Goal: Transaction & Acquisition: Purchase product/service

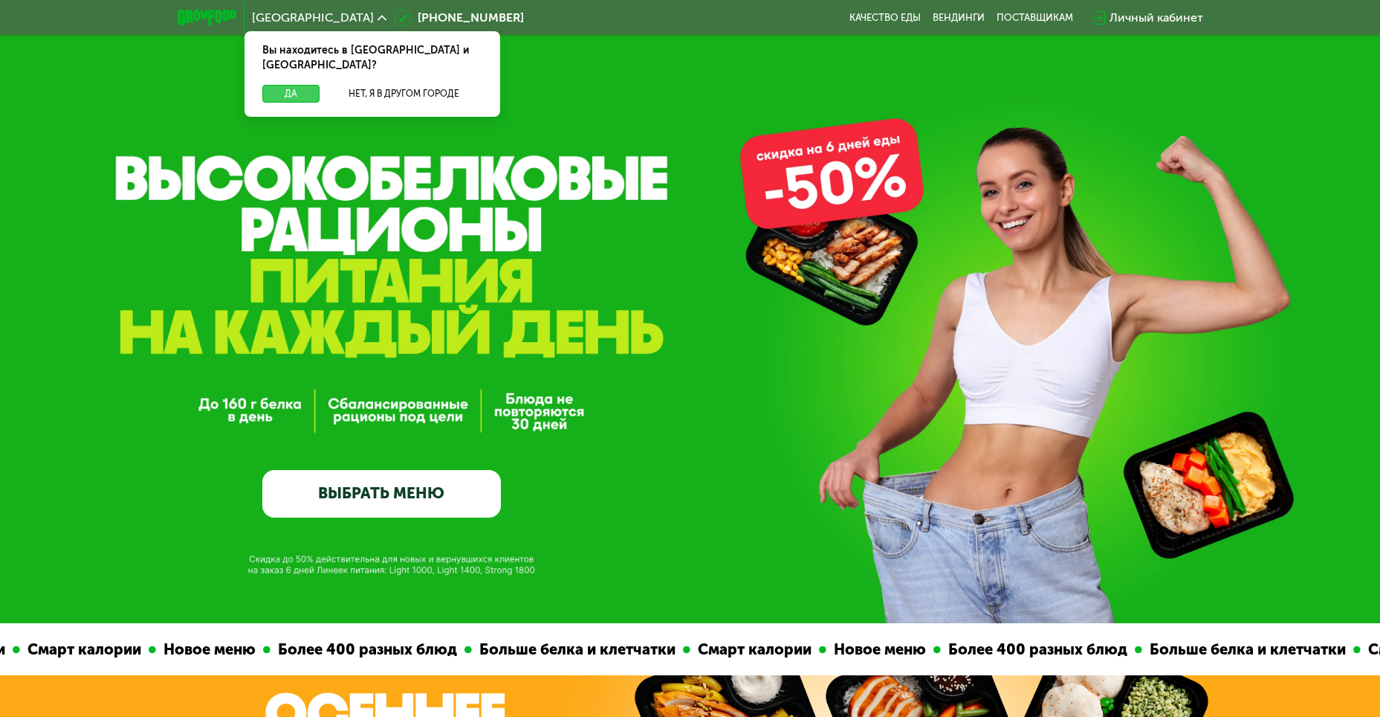
click at [290, 85] on button "Да" at bounding box center [290, 94] width 57 height 18
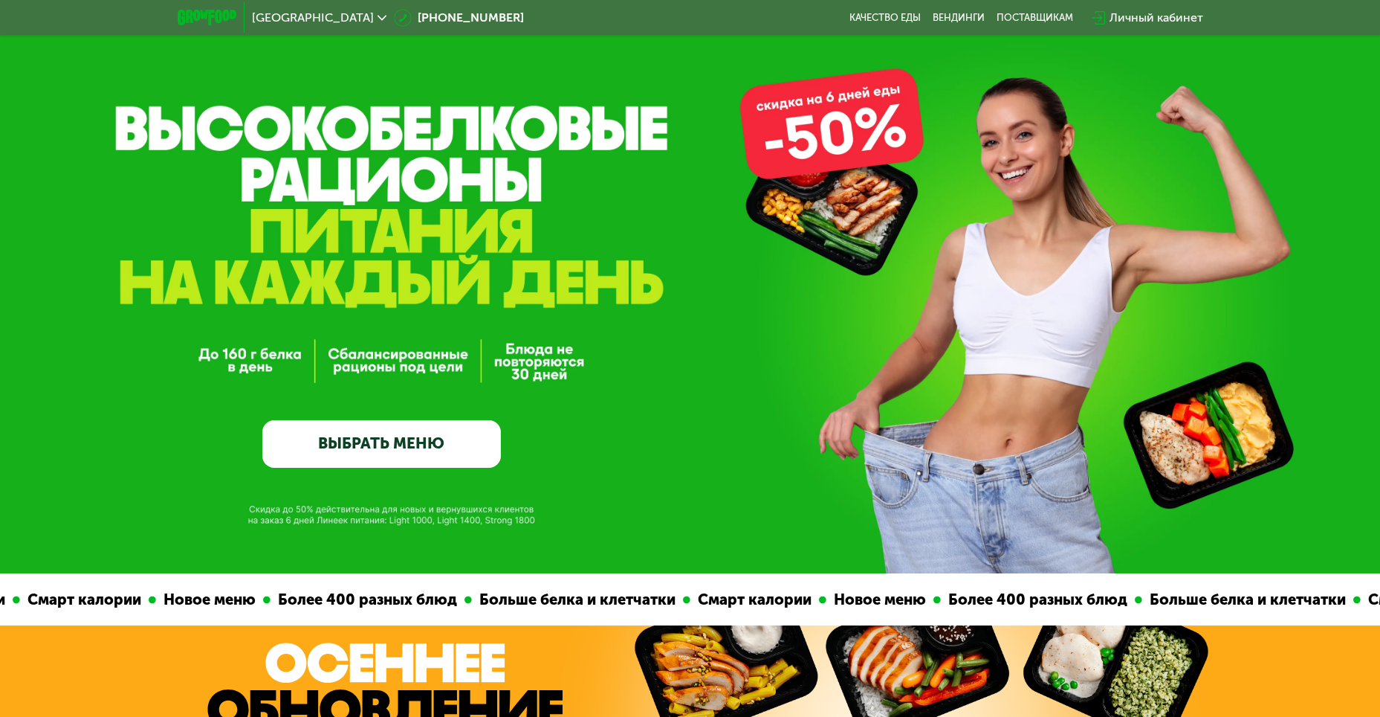
click at [359, 450] on link "ВЫБРАТЬ МЕНЮ" at bounding box center [381, 444] width 239 height 48
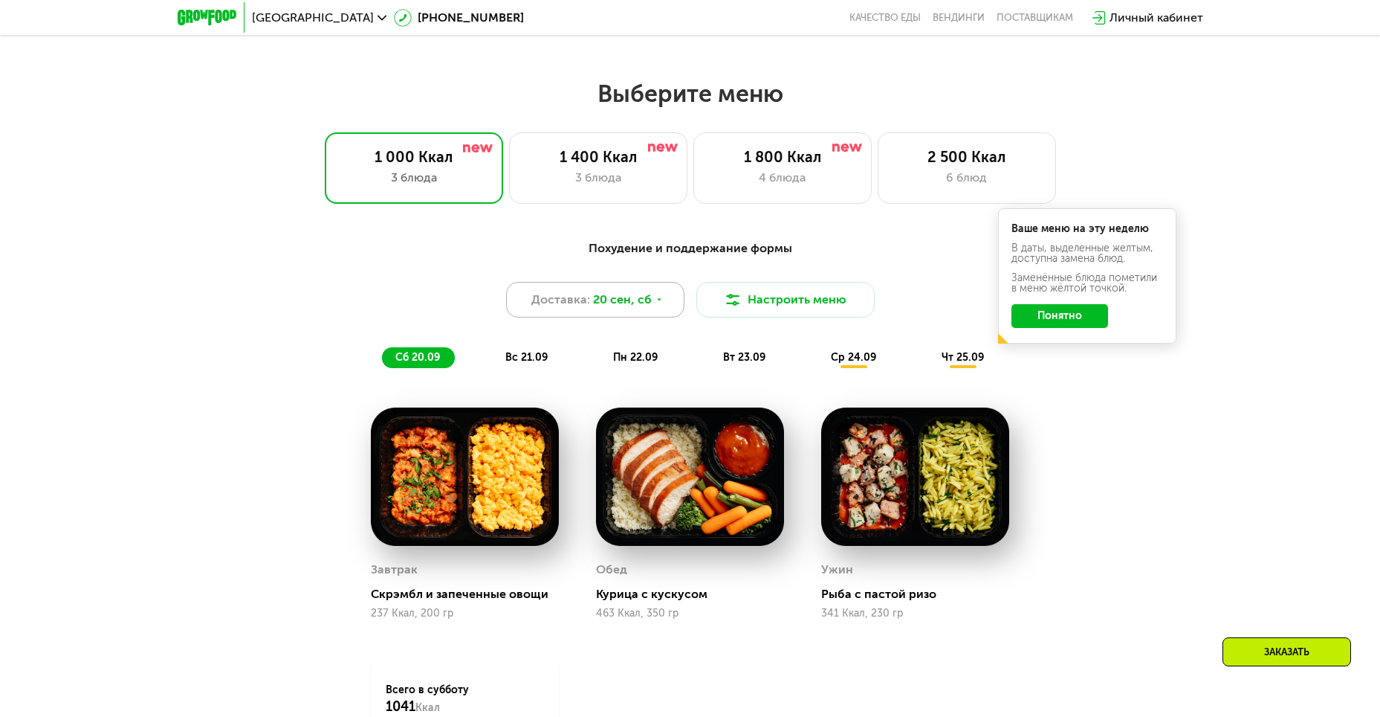
scroll to position [1153, 0]
click at [1088, 317] on button "Понятно" at bounding box center [1060, 317] width 97 height 24
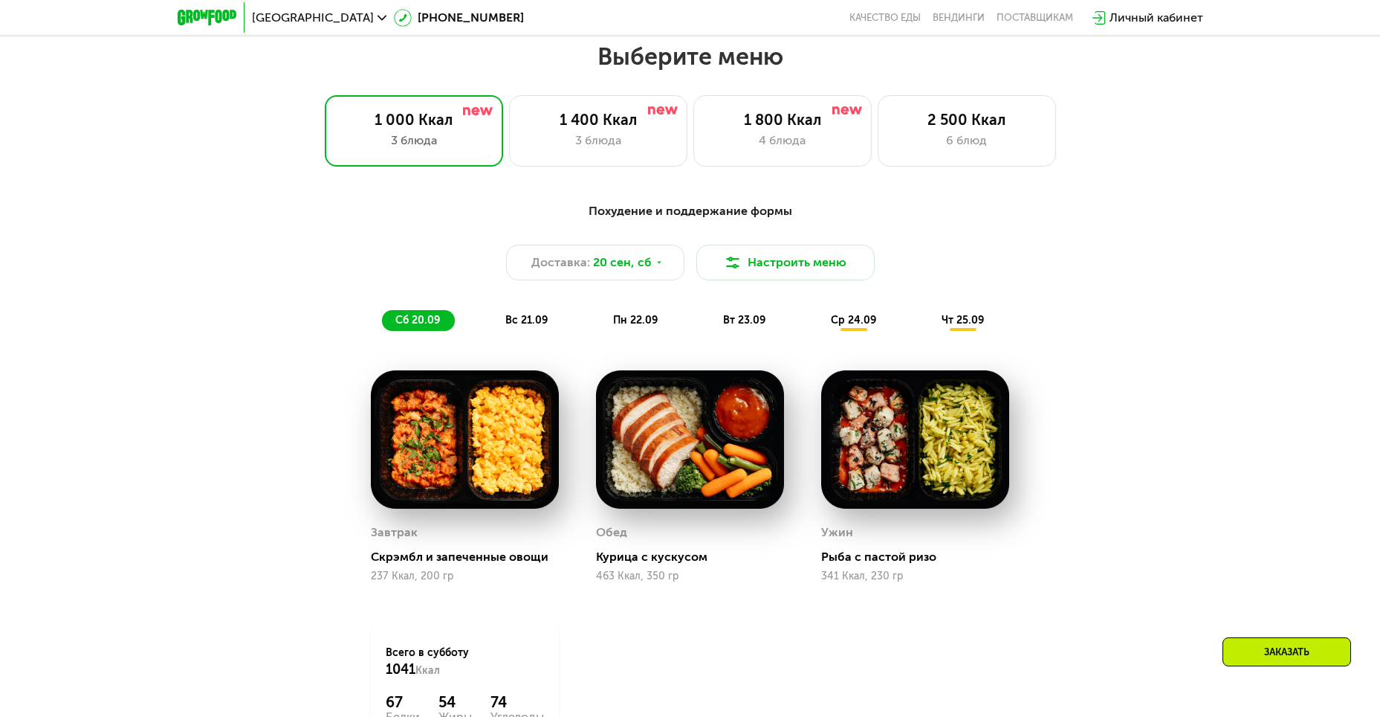
scroll to position [1203, 0]
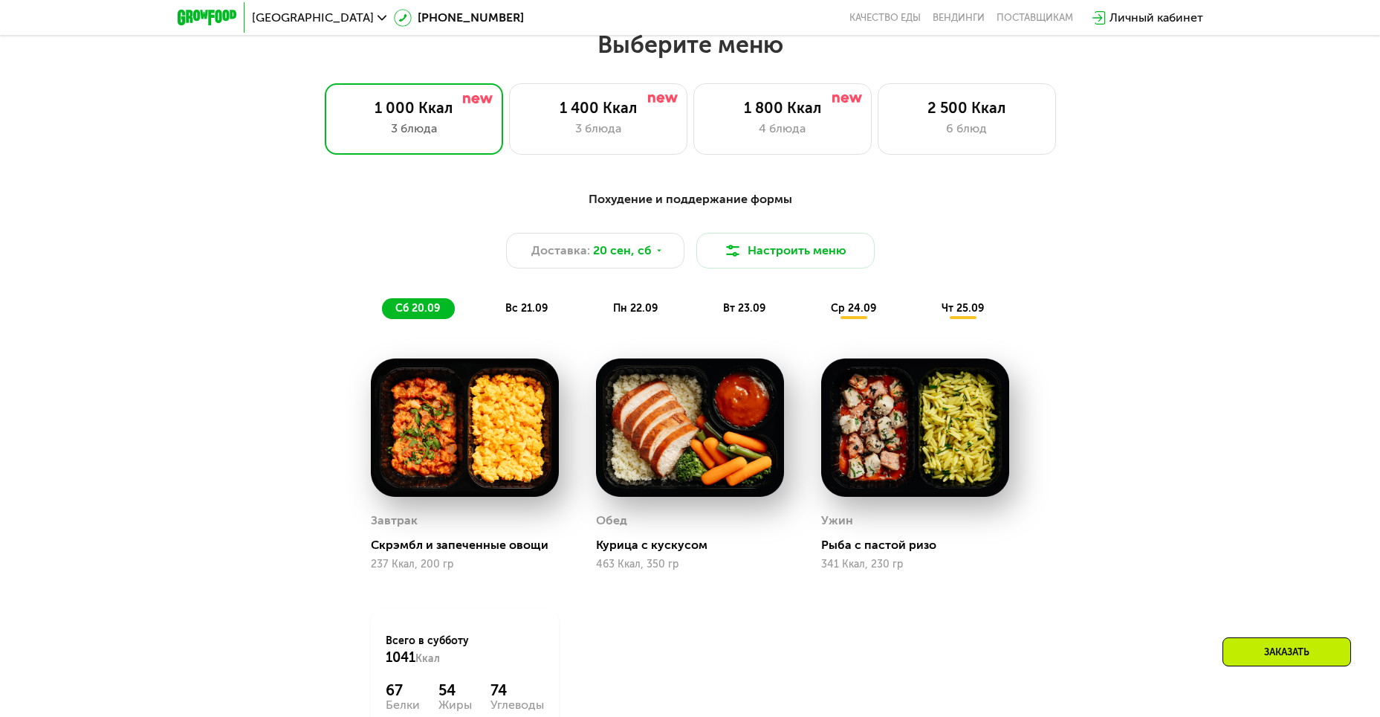
click at [541, 311] on span "вс 21.09" at bounding box center [526, 308] width 42 height 13
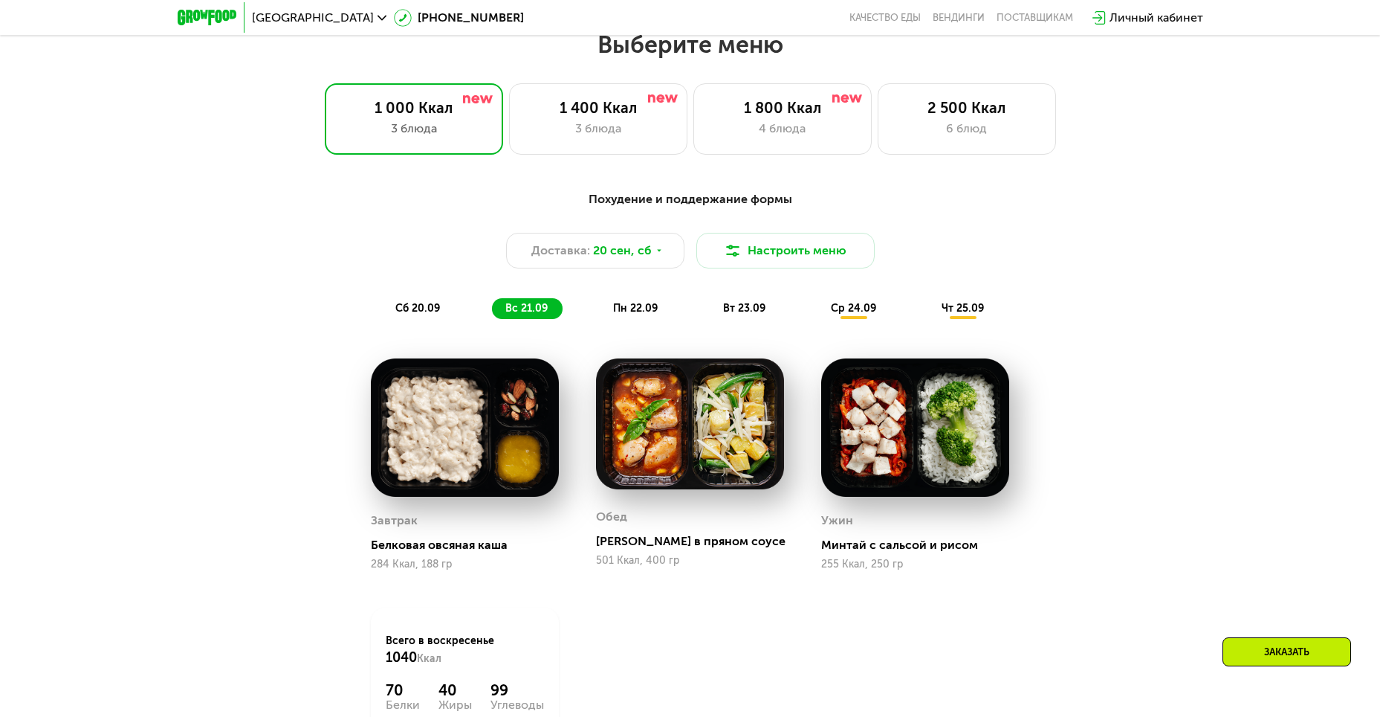
click at [859, 308] on span "ср 24.09" at bounding box center [853, 308] width 45 height 13
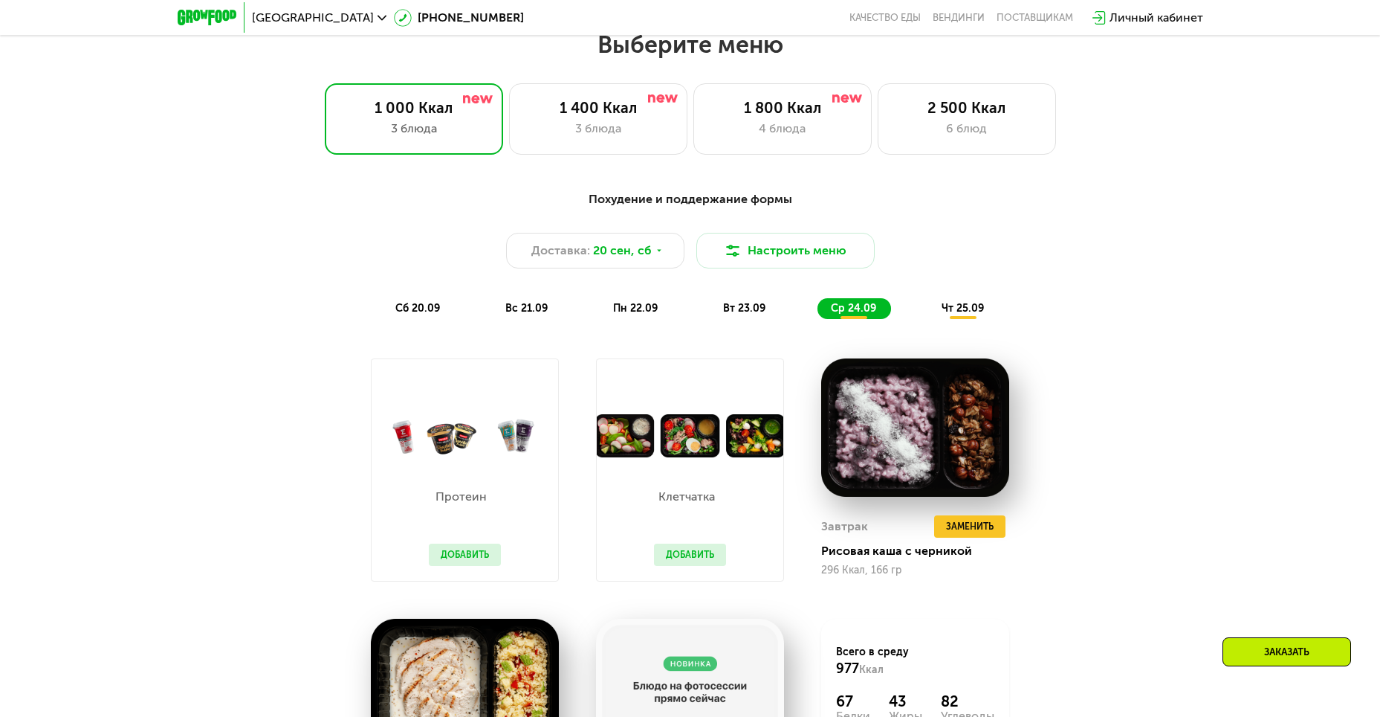
click at [435, 312] on span "сб 20.09" at bounding box center [417, 308] width 45 height 13
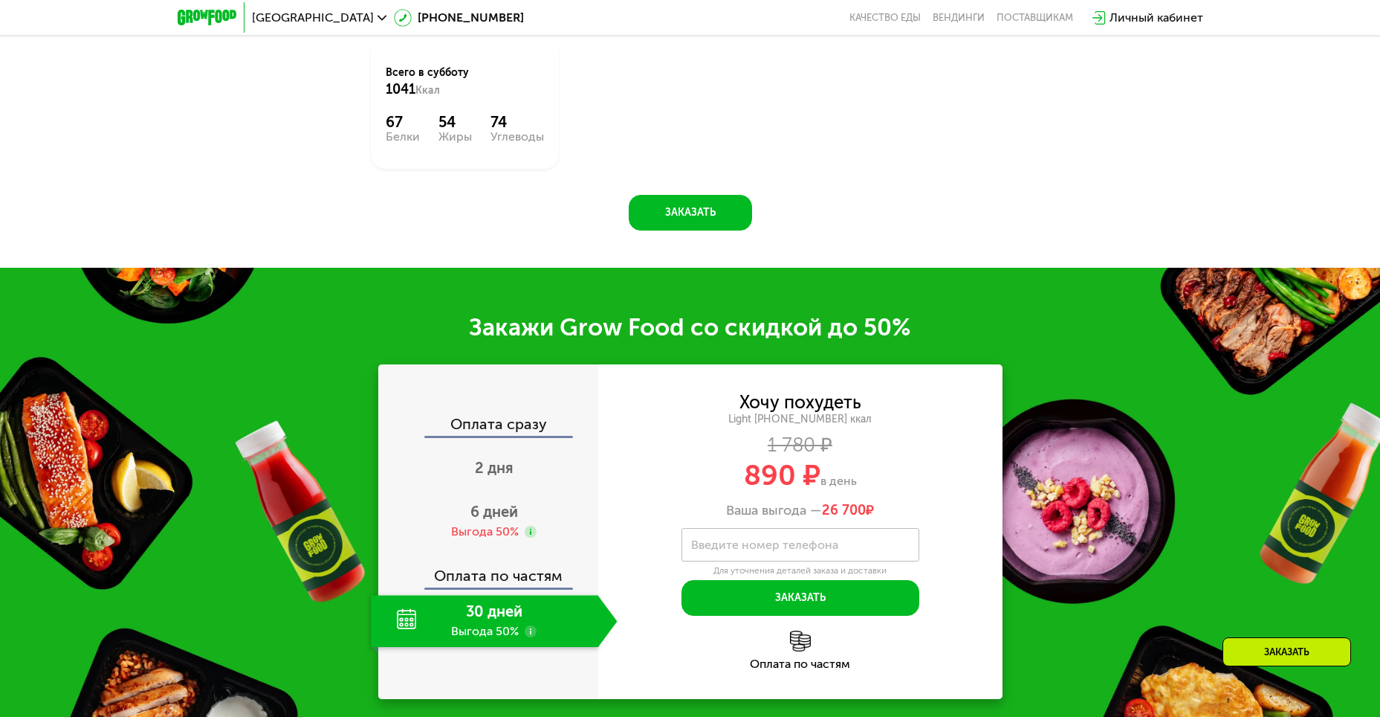
scroll to position [1797, 0]
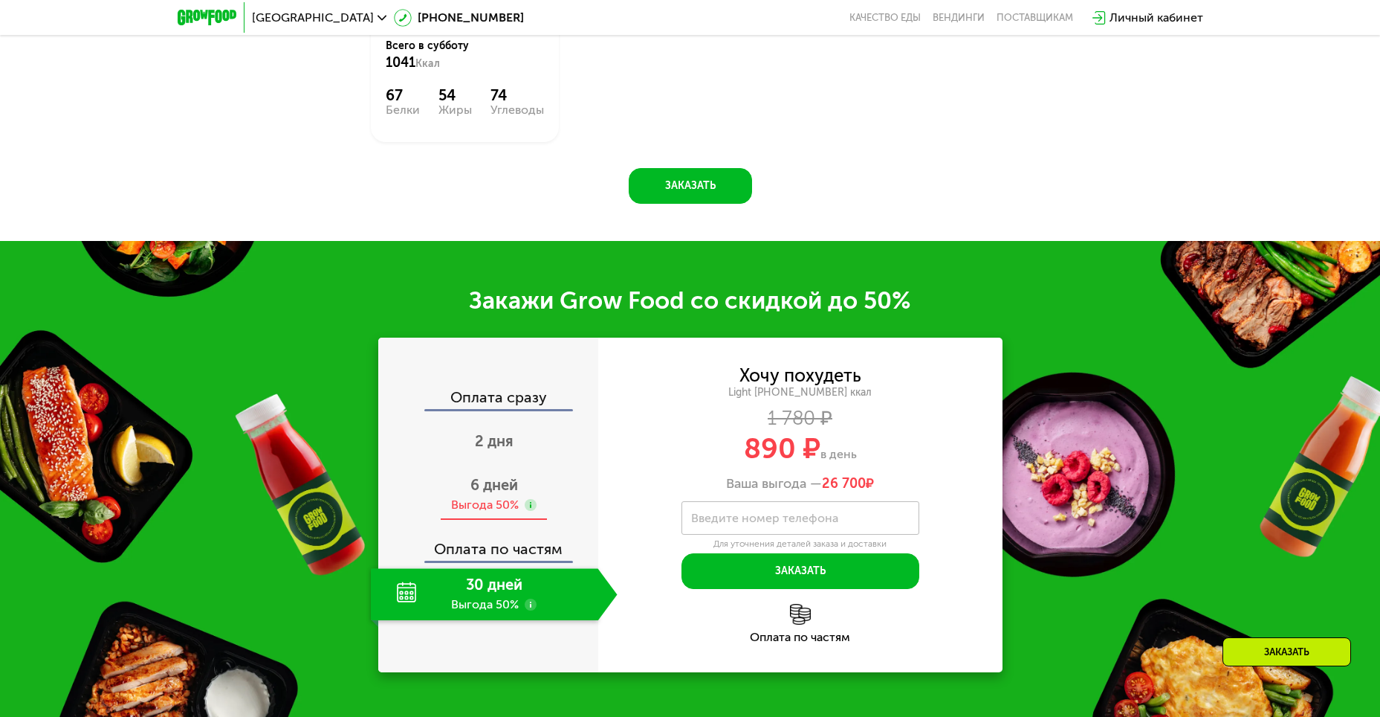
click at [493, 493] on span "6 дней" at bounding box center [495, 485] width 48 height 18
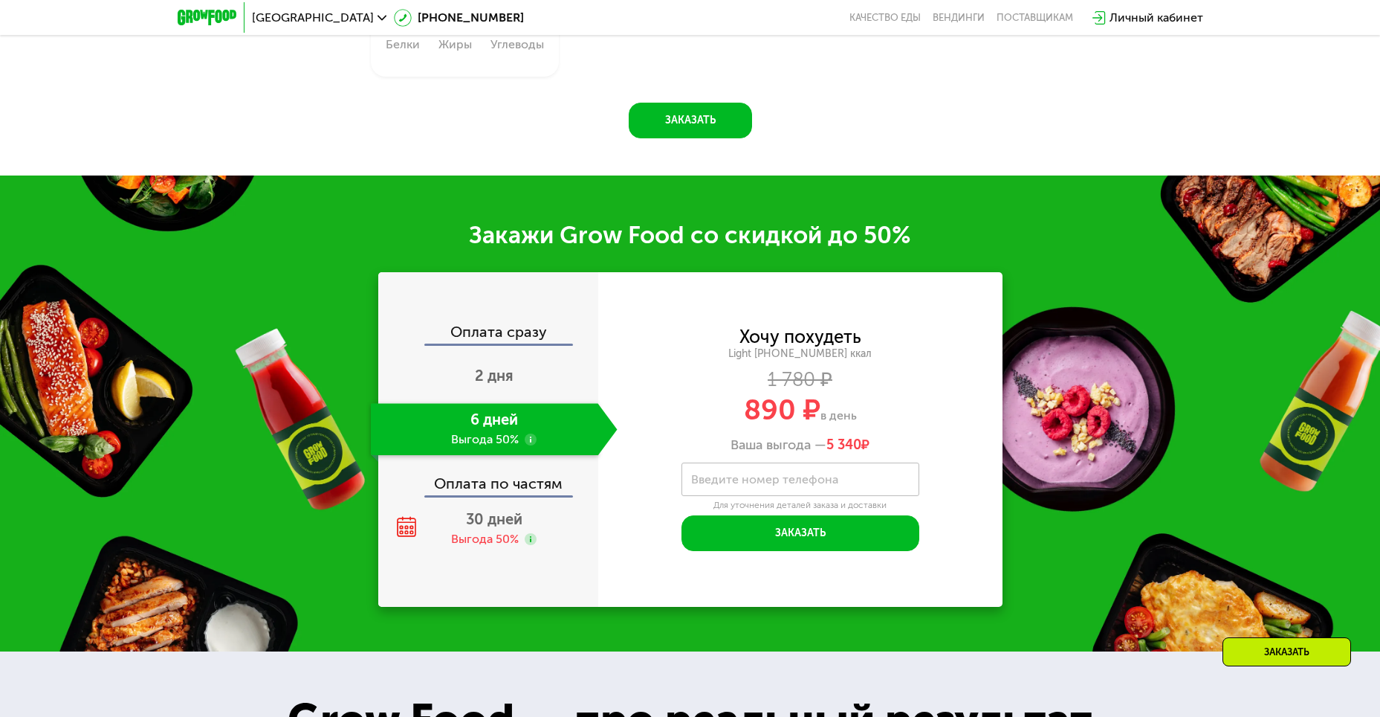
scroll to position [1872, 0]
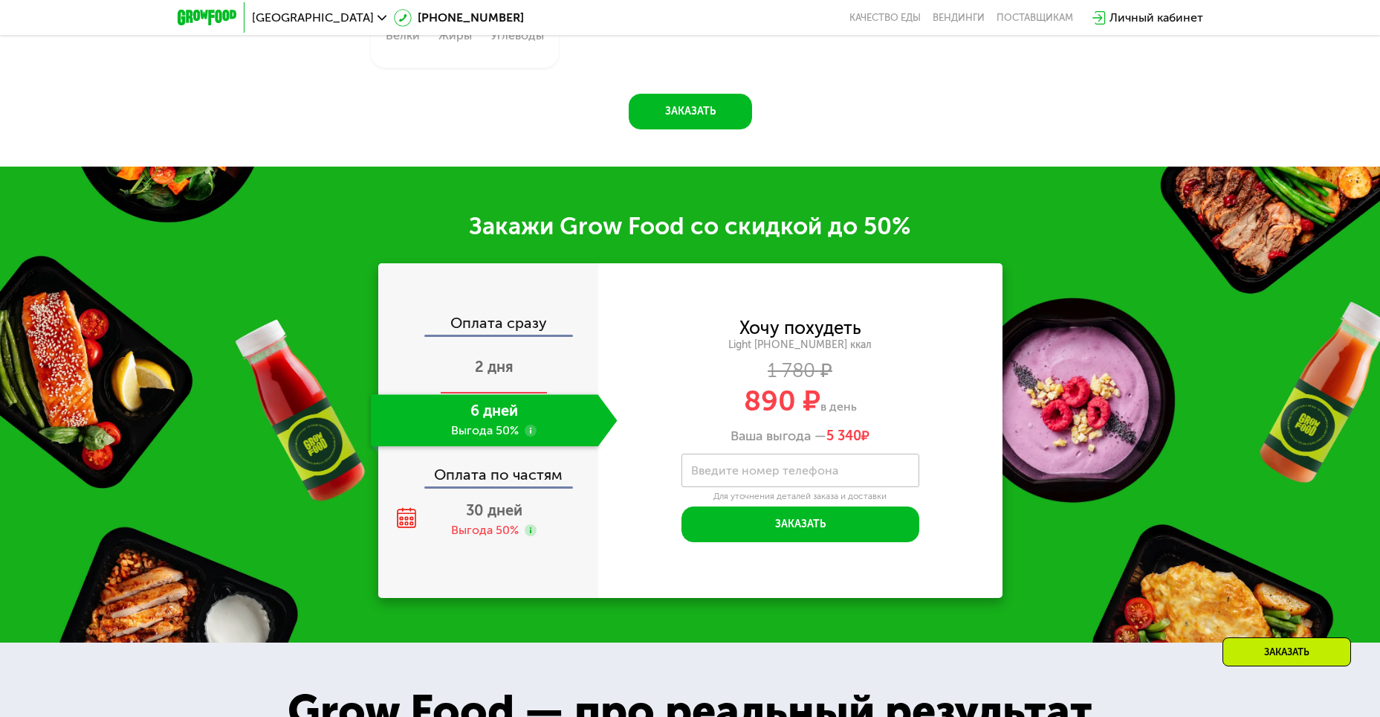
click at [508, 375] on span "2 дня" at bounding box center [494, 367] width 39 height 18
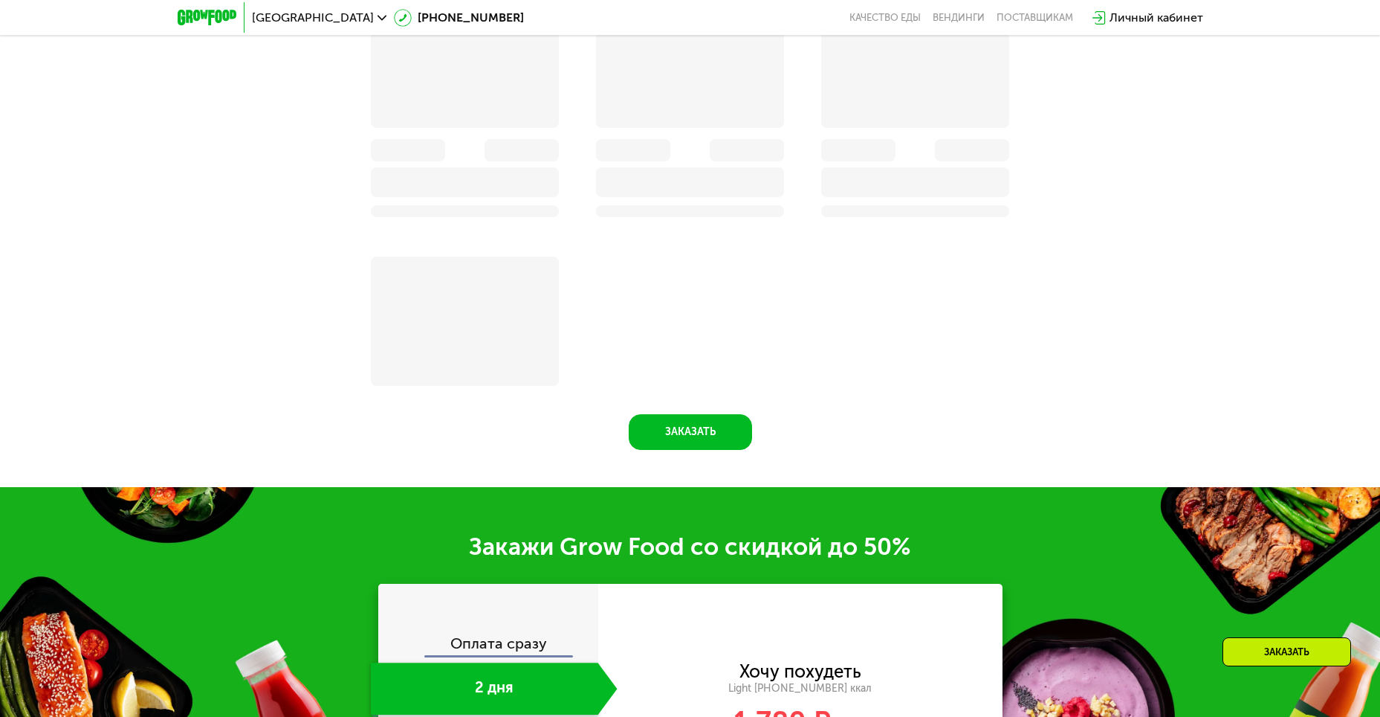
scroll to position [2192, 0]
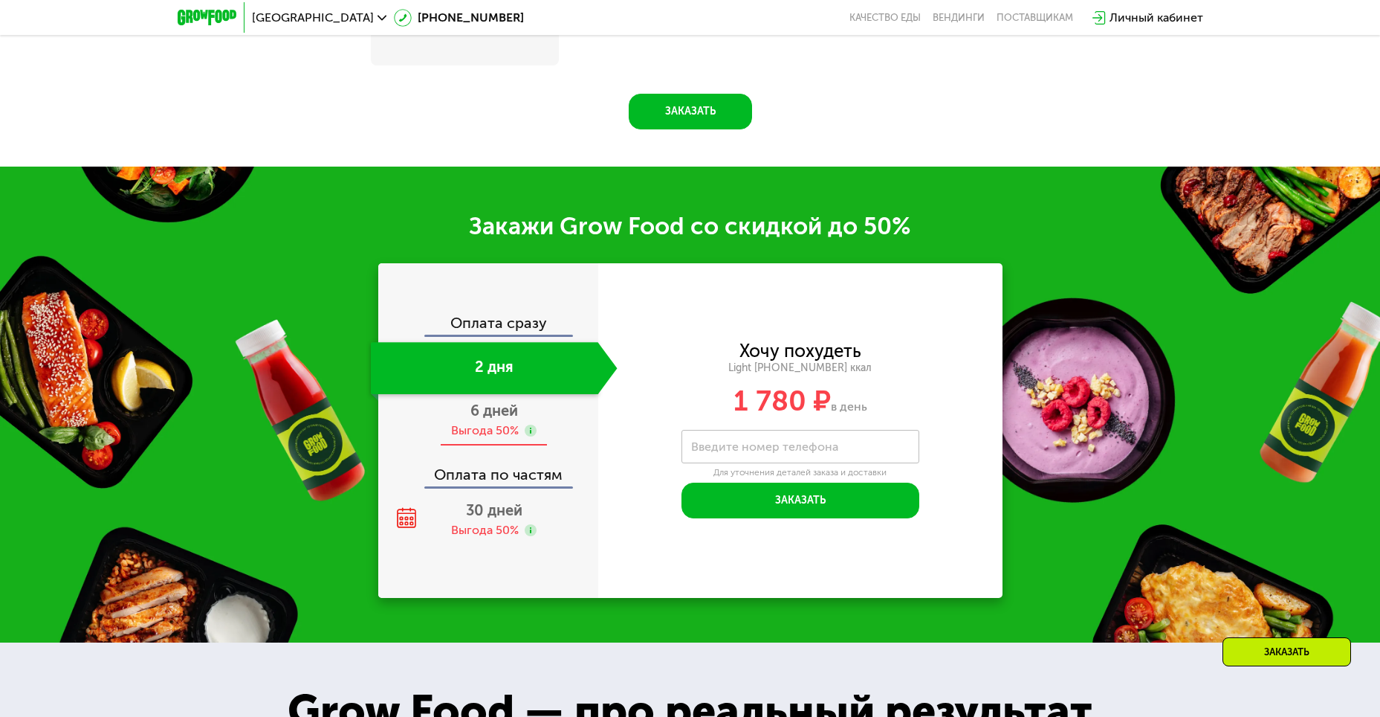
click at [505, 414] on span "6 дней" at bounding box center [495, 410] width 48 height 18
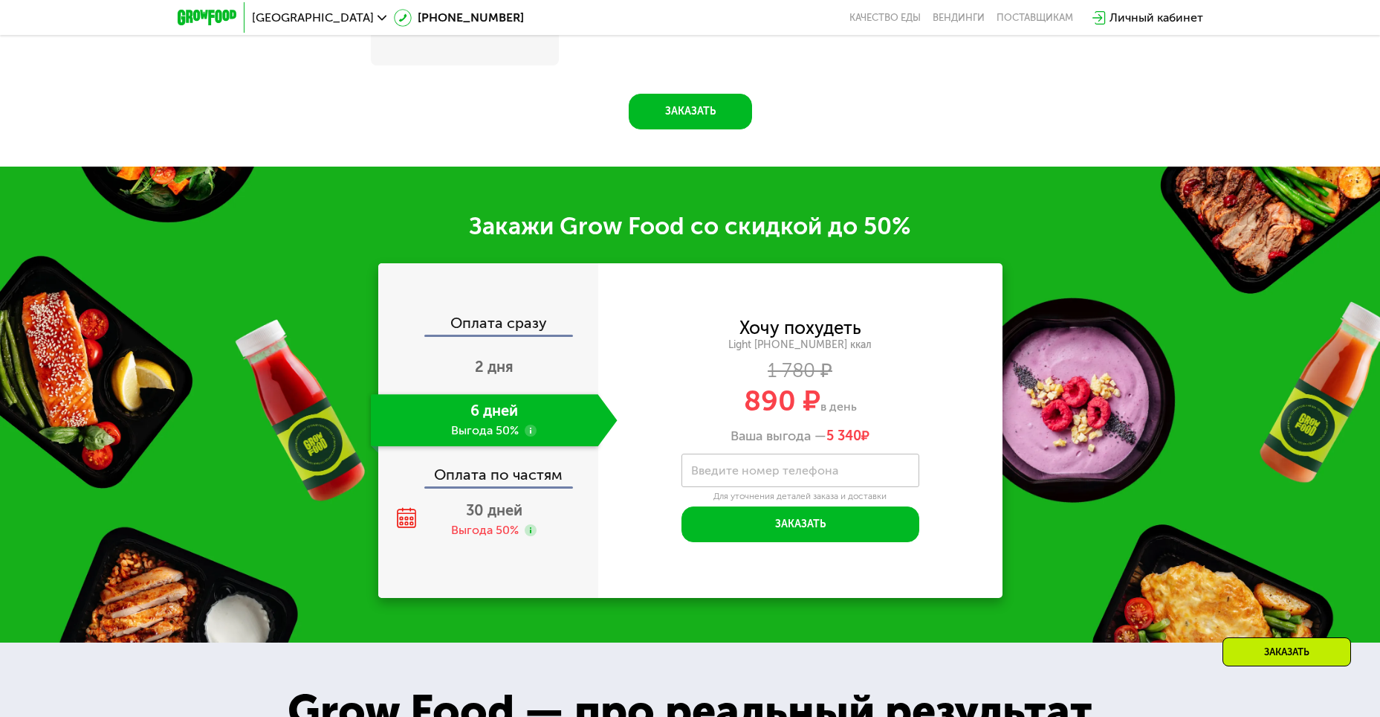
scroll to position [1872, 0]
click at [495, 327] on div "Оплата сразу" at bounding box center [489, 324] width 219 height 19
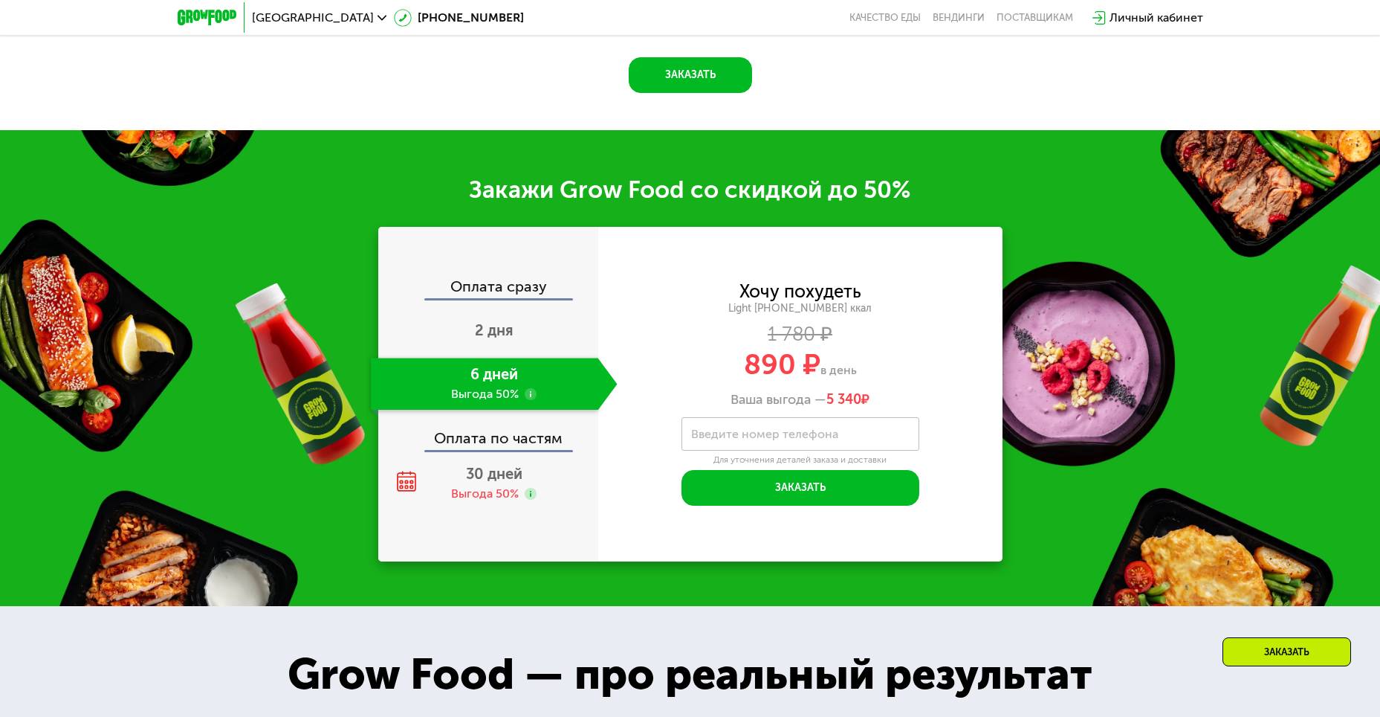
scroll to position [1946, 0]
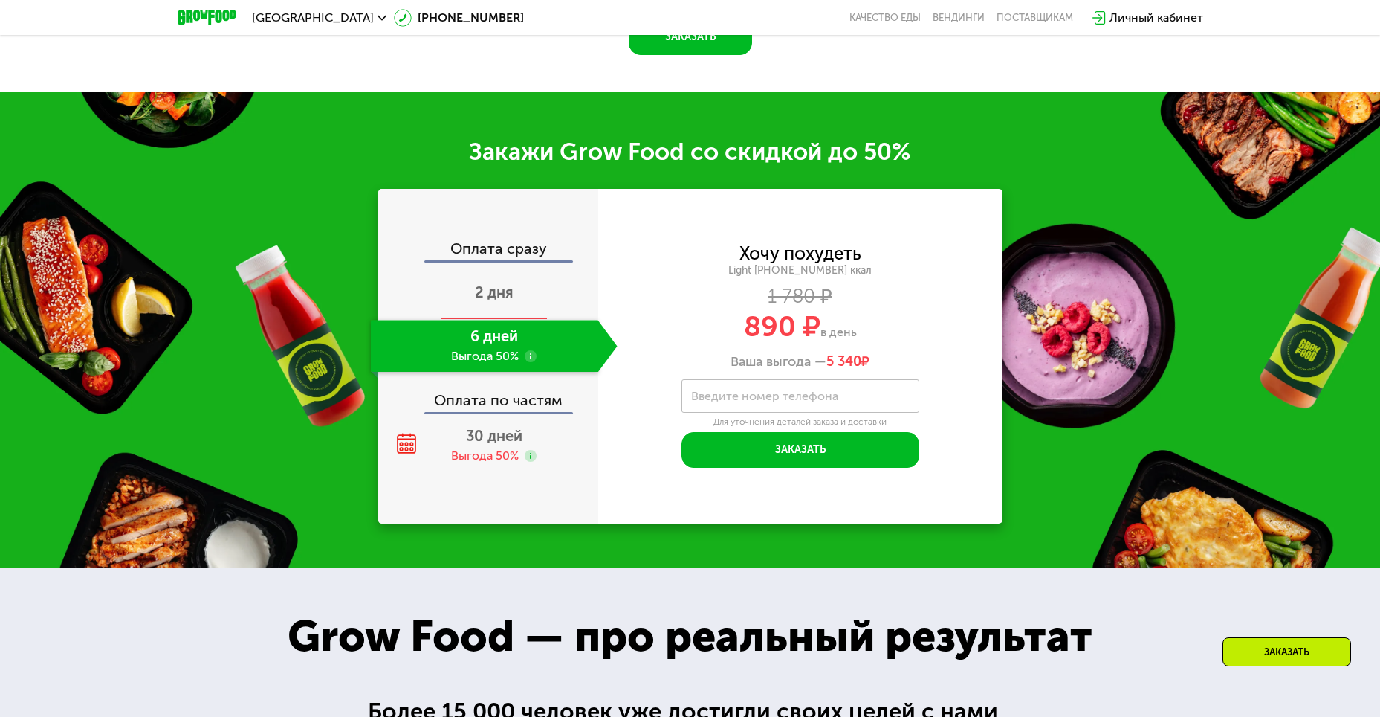
click at [485, 299] on span "2 дня" at bounding box center [494, 292] width 39 height 18
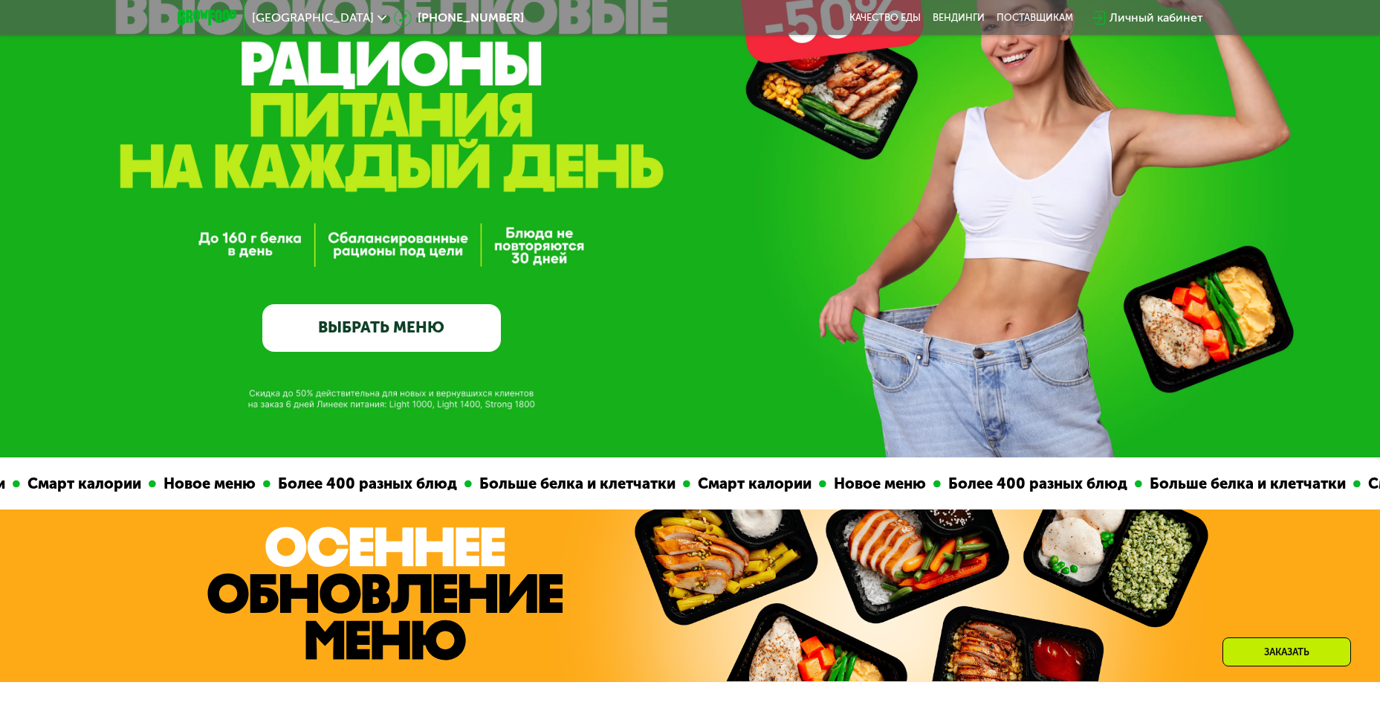
scroll to position [0, 0]
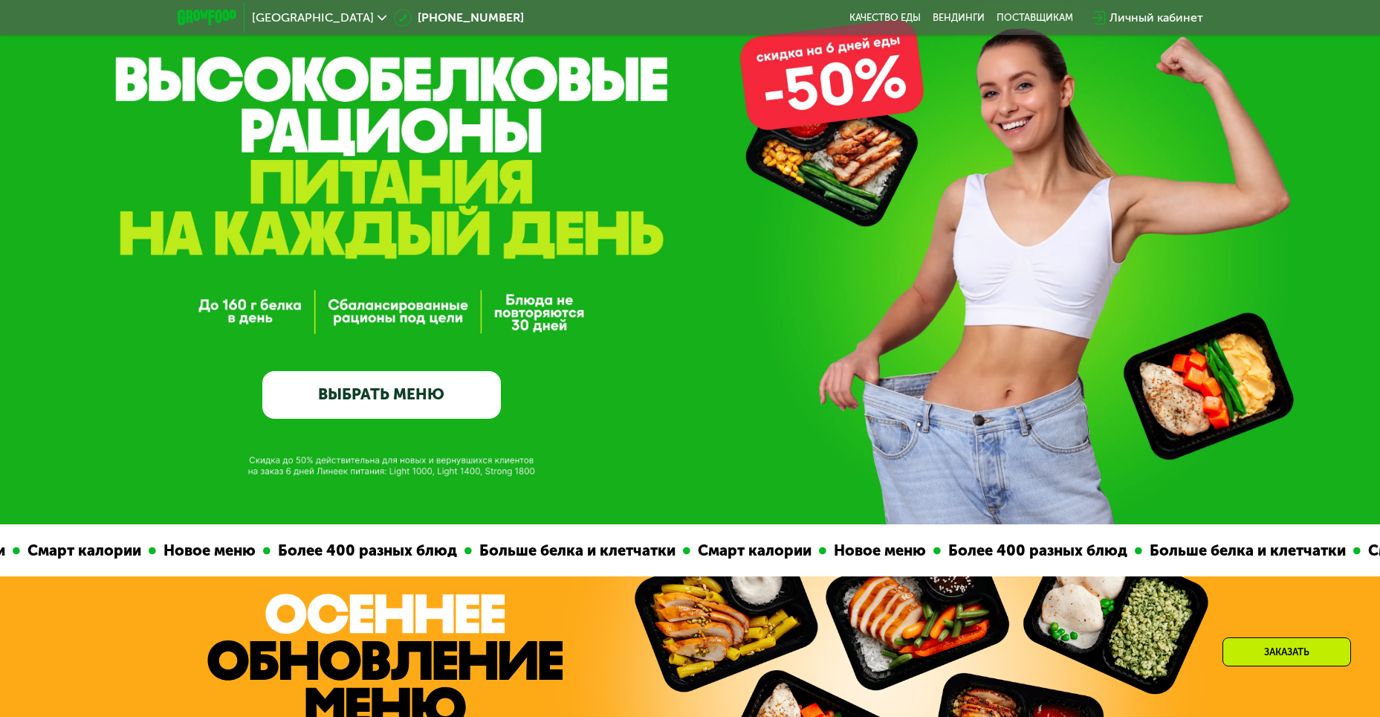
click at [398, 393] on link "ВЫБРАТЬ МЕНЮ" at bounding box center [381, 395] width 239 height 48
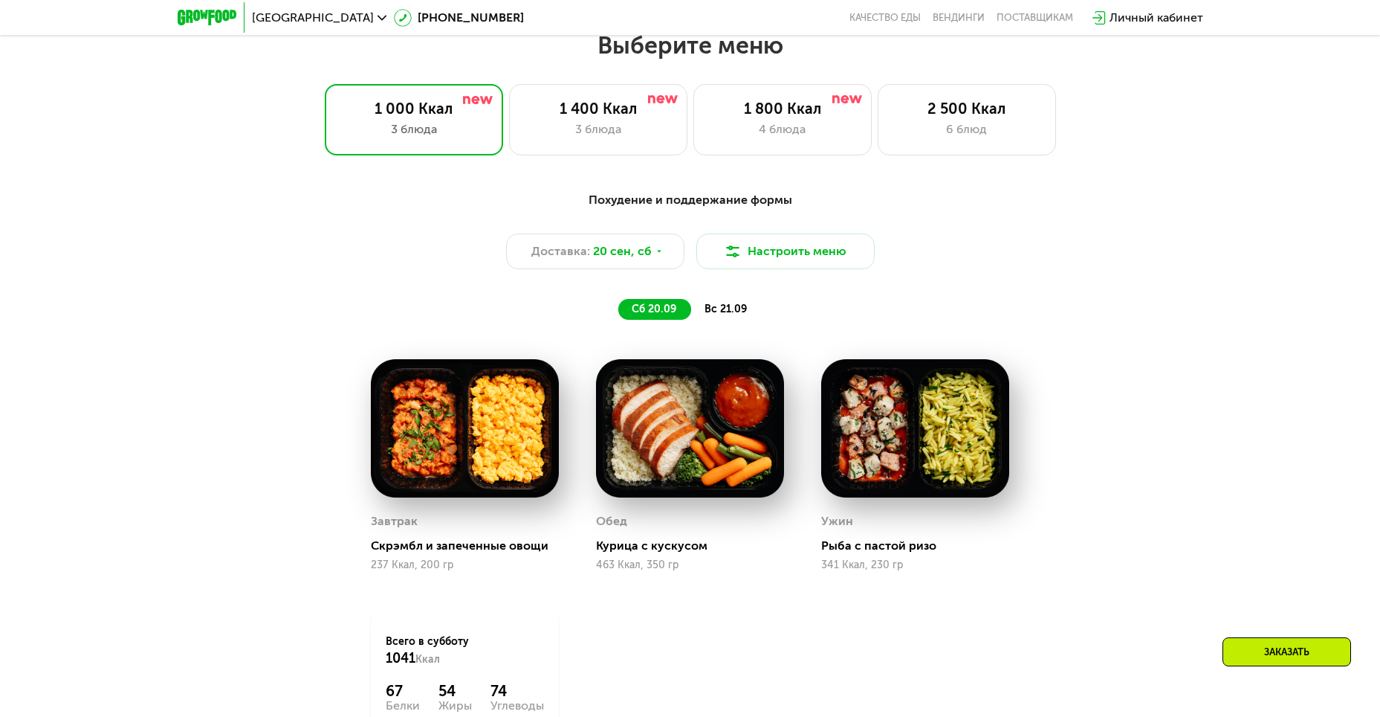
scroll to position [1203, 0]
click at [601, 135] on div "3 блюда" at bounding box center [598, 129] width 147 height 18
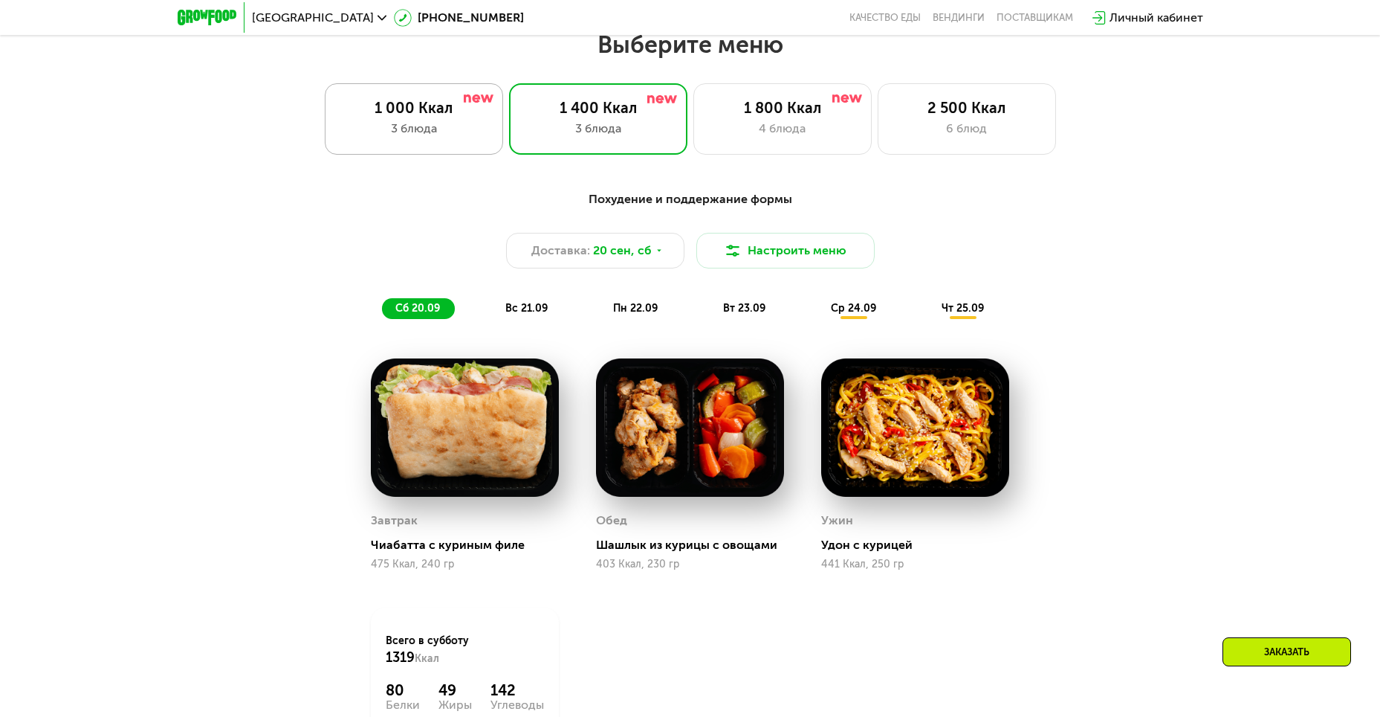
click at [430, 117] on div "1 000 Ккал" at bounding box center [413, 108] width 147 height 18
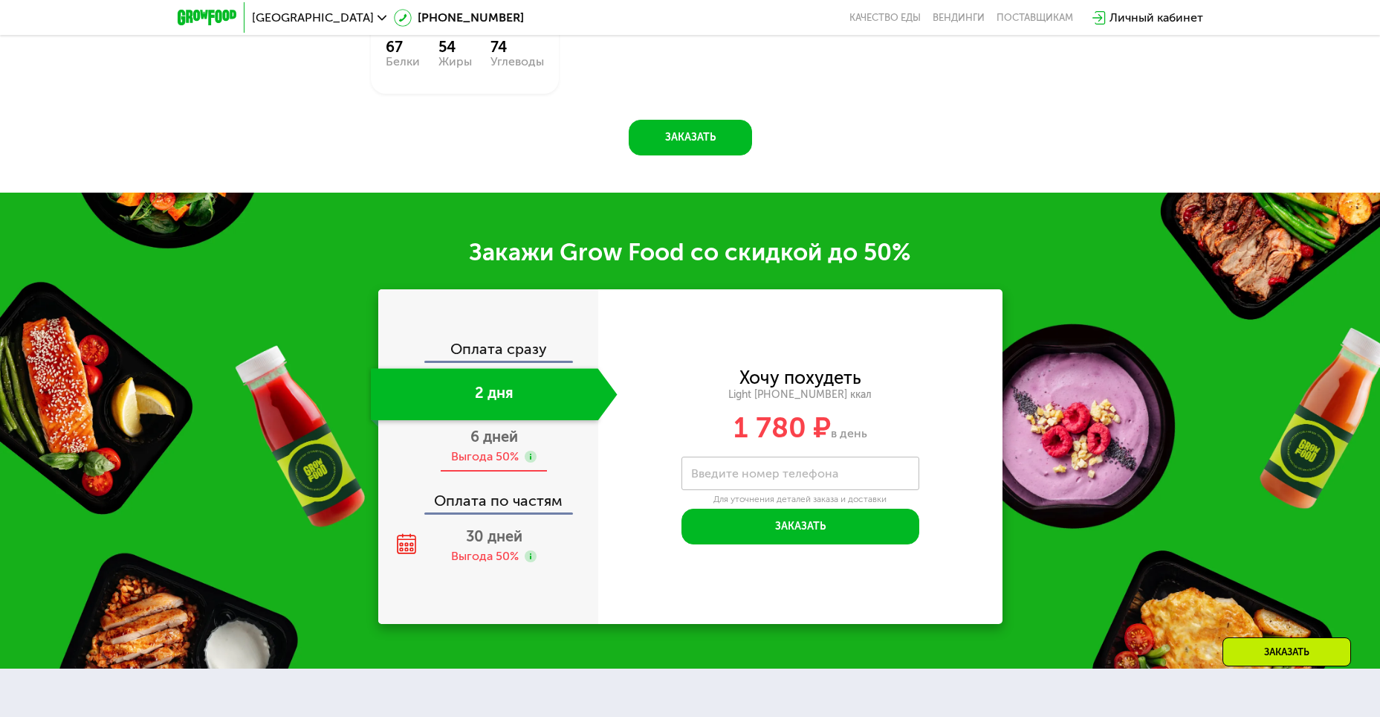
scroll to position [1847, 0]
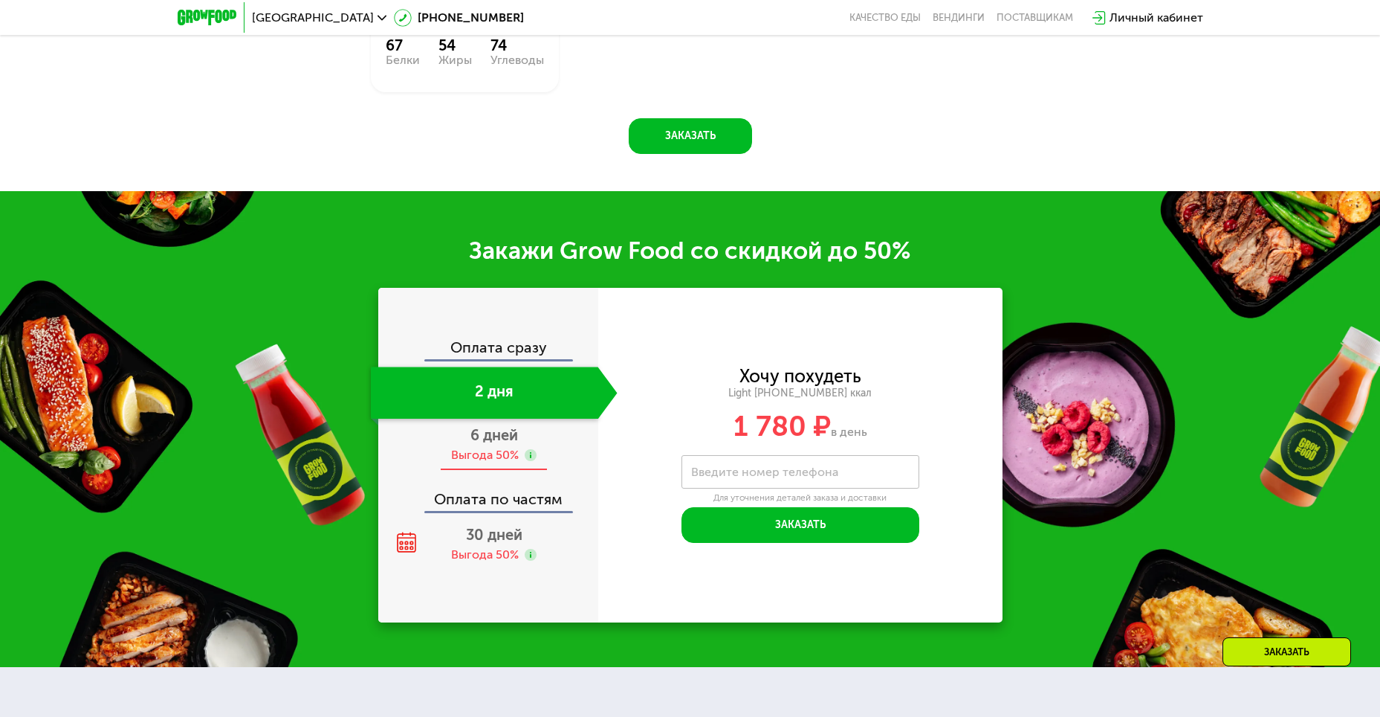
click at [494, 441] on span "6 дней" at bounding box center [495, 435] width 48 height 18
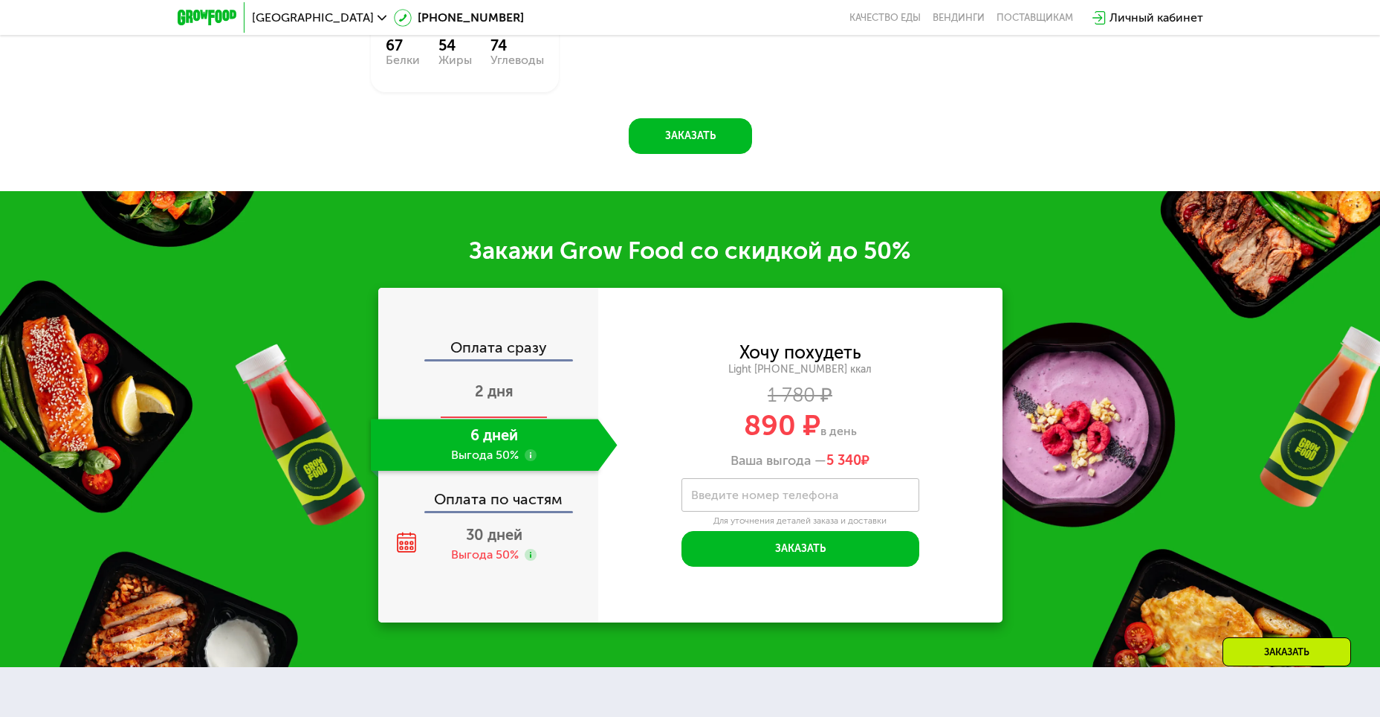
click at [518, 396] on div "2 дня" at bounding box center [494, 392] width 247 height 52
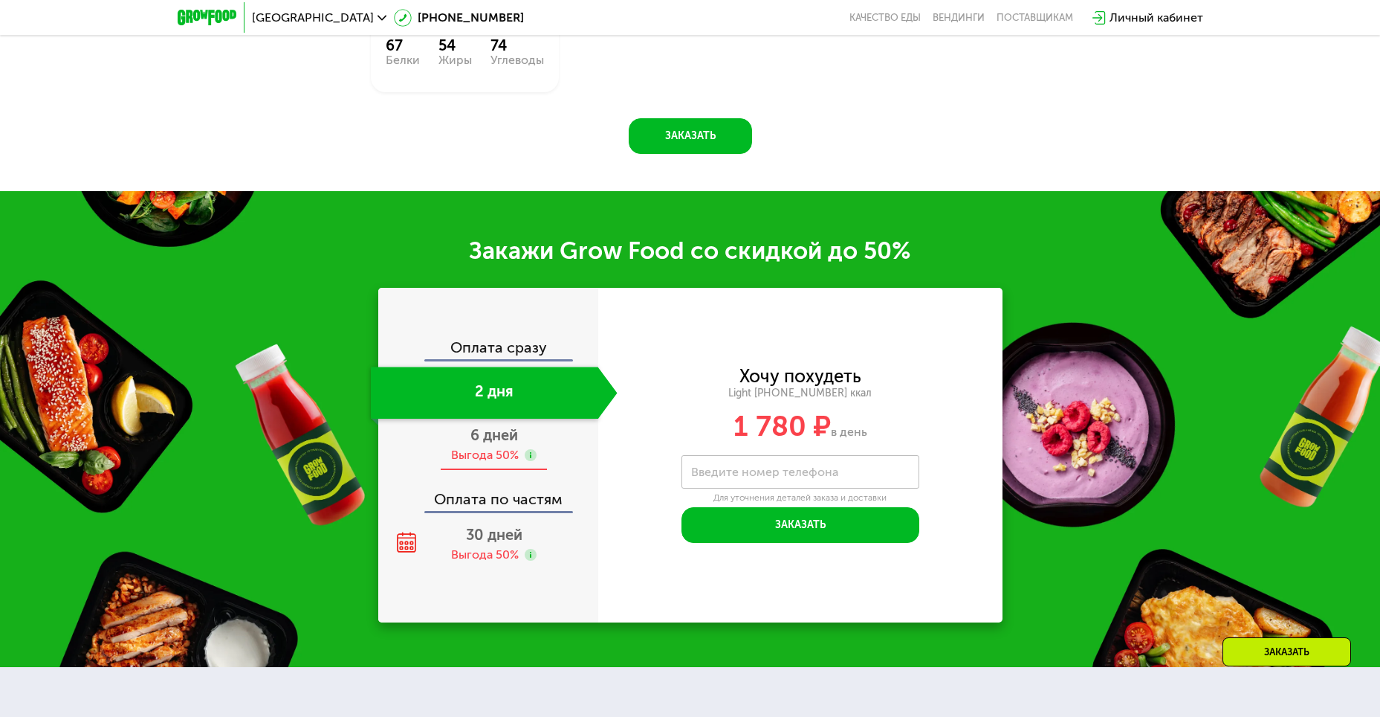
click at [478, 444] on span "6 дней" at bounding box center [495, 435] width 48 height 18
